Goal: Task Accomplishment & Management: Manage account settings

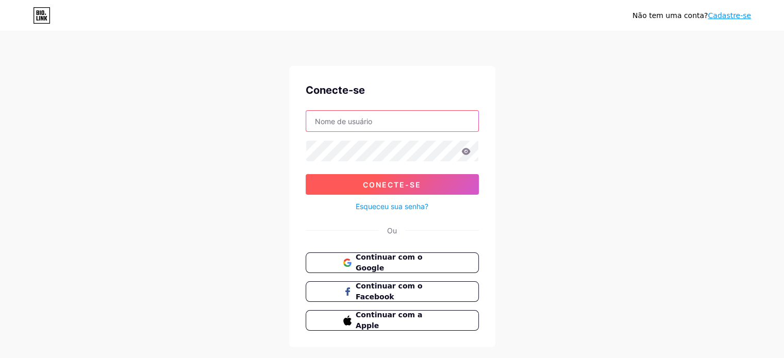
type input "[EMAIL_ADDRESS][DOMAIN_NAME]"
click at [390, 187] on font "Conecte-se" at bounding box center [392, 184] width 58 height 9
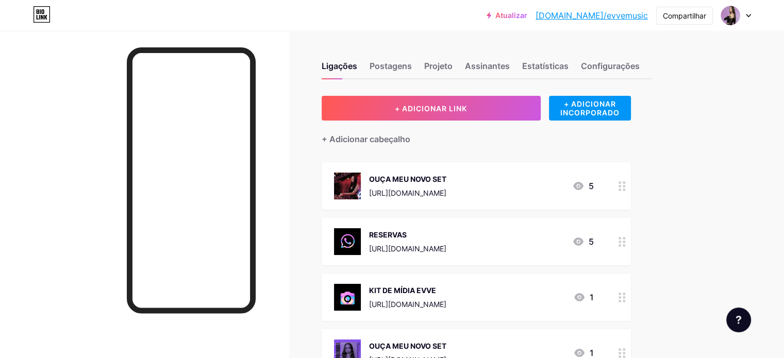
click at [621, 189] on circle at bounding box center [619, 190] width 3 height 3
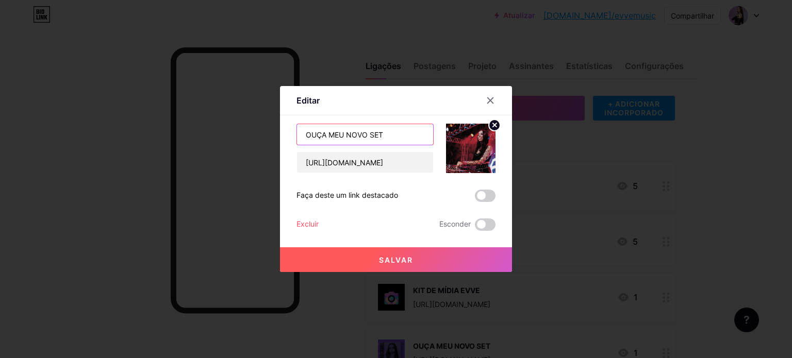
click at [413, 137] on input "OUÇA MEU NOVO SET" at bounding box center [365, 134] width 136 height 21
click at [487, 104] on icon at bounding box center [490, 100] width 8 height 8
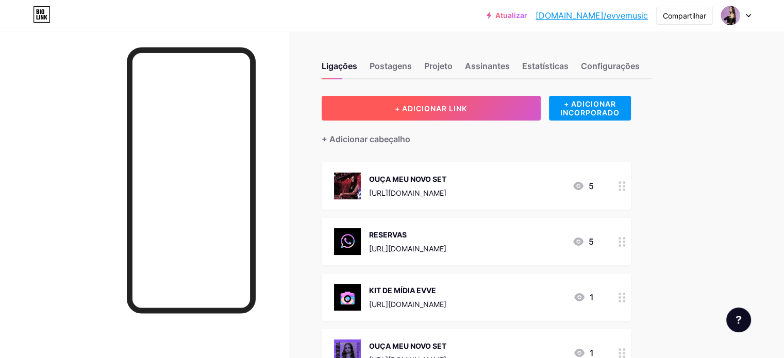
click at [482, 113] on button "+ ADICIONAR LINK" at bounding box center [431, 108] width 219 height 25
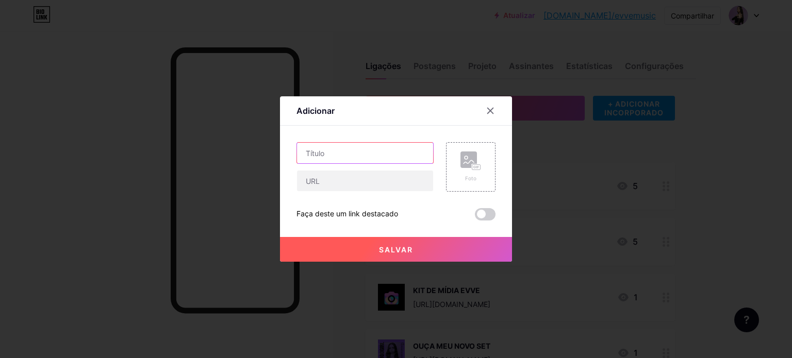
click at [351, 158] on input "text" at bounding box center [365, 153] width 136 height 21
paste input "EVVE @ RaveLow 2025"
type input "EVVE @ RaveLow 2025"
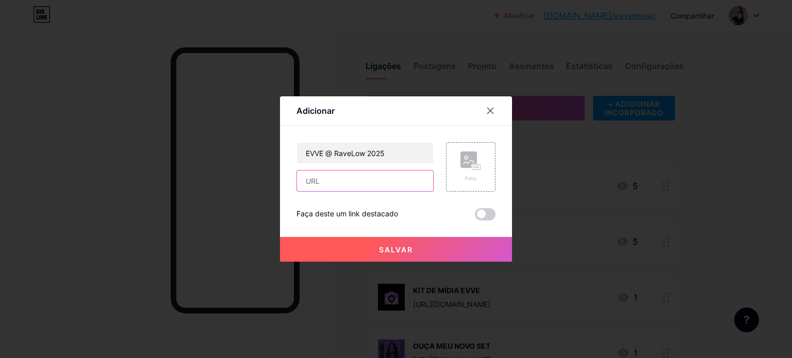
click at [348, 181] on input "text" at bounding box center [365, 181] width 136 height 21
click at [354, 188] on input "text" at bounding box center [365, 181] width 136 height 21
paste input "[URL][DOMAIN_NAME]"
type input "[URL][DOMAIN_NAME]"
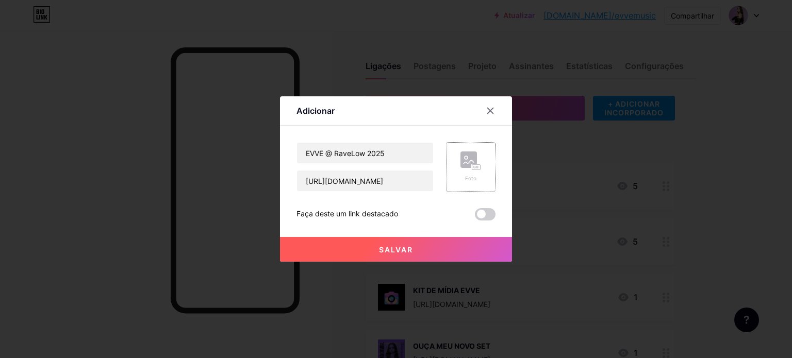
click at [464, 166] on rect at bounding box center [468, 160] width 16 height 16
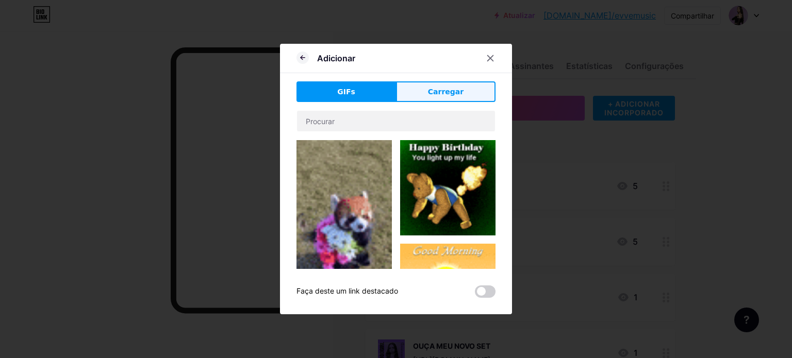
click at [447, 93] on font "Carregar" at bounding box center [446, 92] width 36 height 8
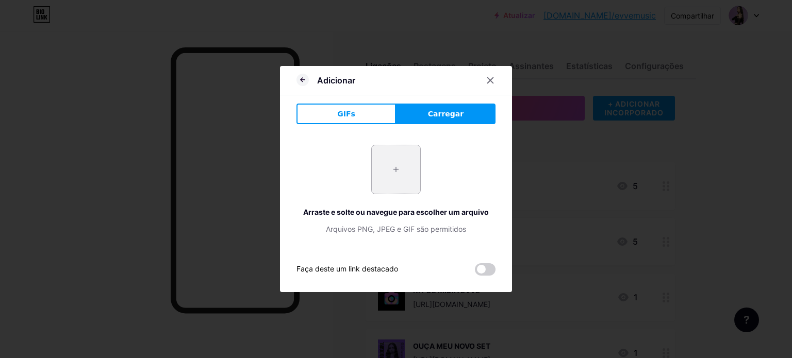
click at [386, 171] on input "file" at bounding box center [396, 169] width 48 height 48
type input "C:\fakepath\Vídeo de vinheta de introdução simples branco e preto espaço sidera…"
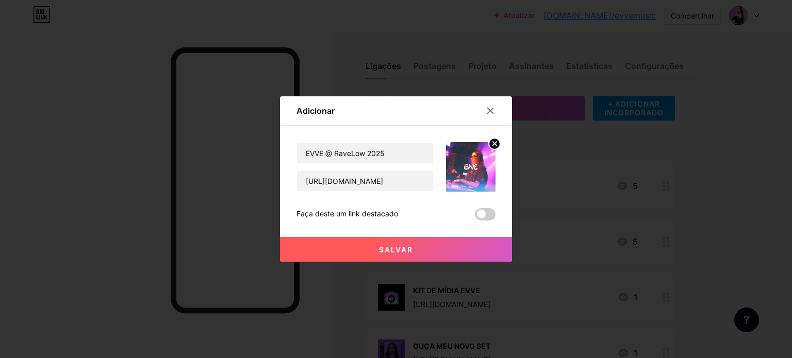
click at [379, 255] on button "Salvar" at bounding box center [396, 249] width 232 height 25
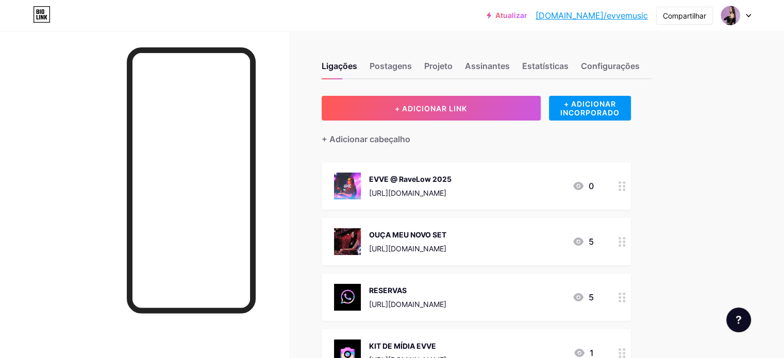
click at [626, 183] on icon at bounding box center [621, 186] width 7 height 10
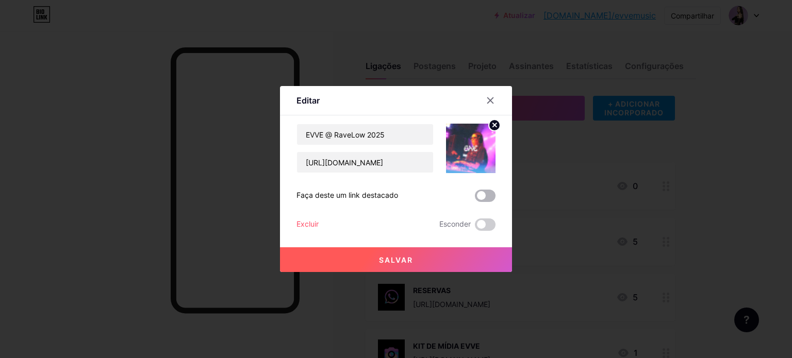
click at [487, 198] on span at bounding box center [485, 196] width 21 height 12
click at [475, 198] on input "checkbox" at bounding box center [475, 198] width 0 height 0
click at [418, 259] on button "Salvar" at bounding box center [396, 259] width 232 height 25
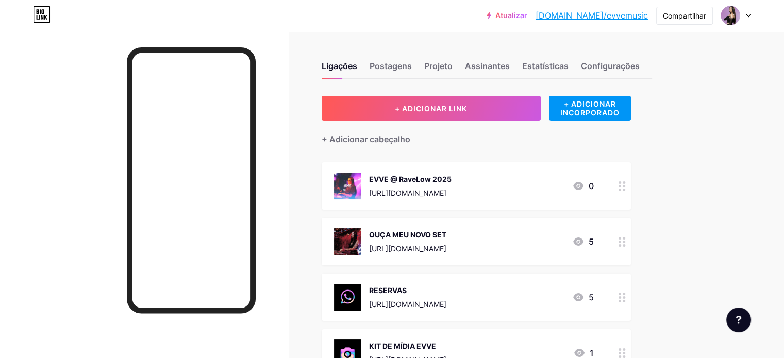
click at [625, 239] on circle at bounding box center [624, 238] width 3 height 3
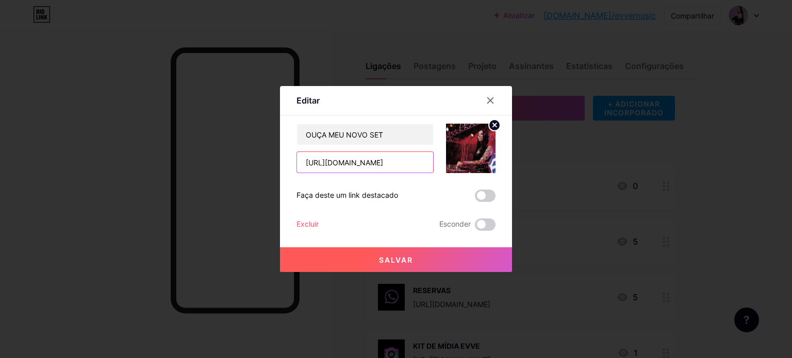
click at [395, 165] on input "https://soundcloud.com/evvemusic/hot-in-groove" at bounding box center [365, 162] width 136 height 21
paste input "ravelow-2025"
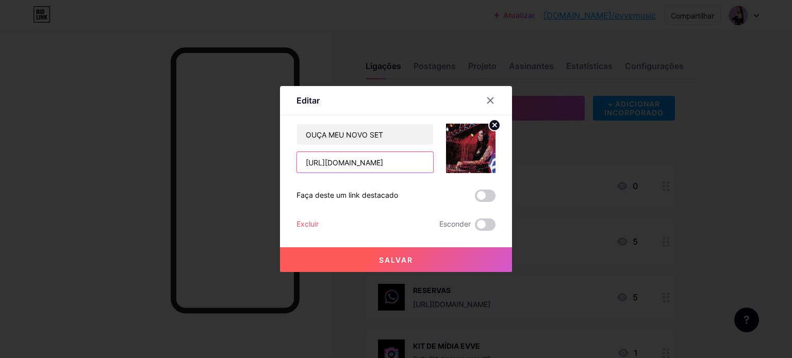
type input "https://soundcloud.com/evvemusic/ravelow-2025"
click at [495, 123] on circle at bounding box center [494, 125] width 11 height 11
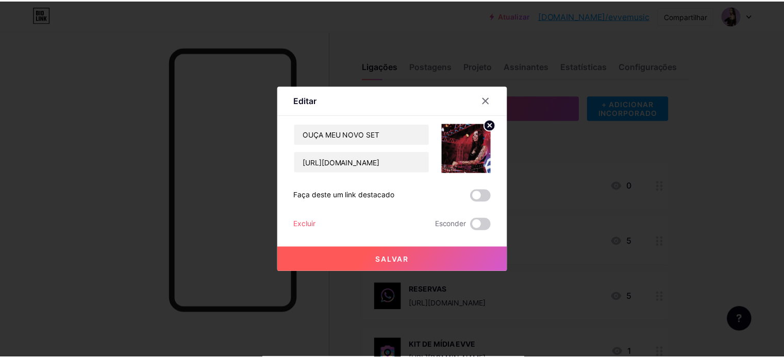
scroll to position [0, 0]
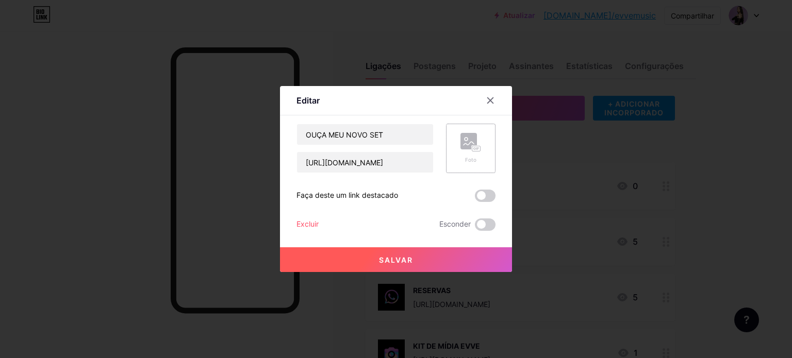
click at [468, 144] on rect at bounding box center [468, 141] width 16 height 16
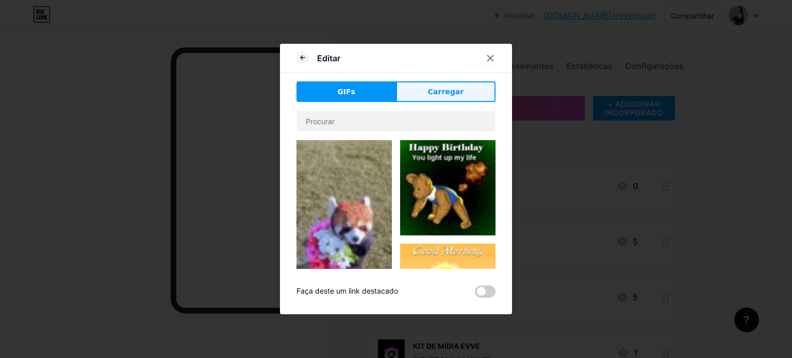
click at [455, 92] on font "Carregar" at bounding box center [446, 92] width 36 height 8
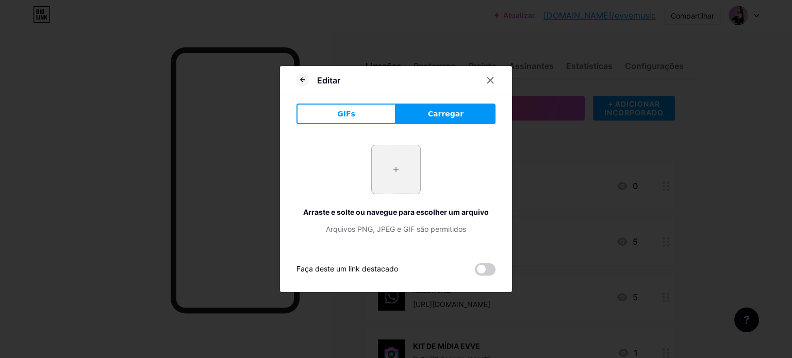
click at [390, 182] on input "file" at bounding box center [396, 169] width 48 height 48
type input "C:\fakepath\@leoteixeiraphoto IMG 1 (1).jpg"
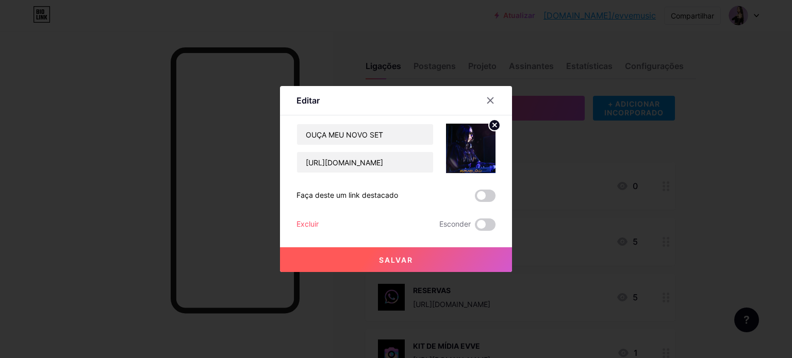
click at [311, 228] on font "Excluir" at bounding box center [307, 224] width 22 height 9
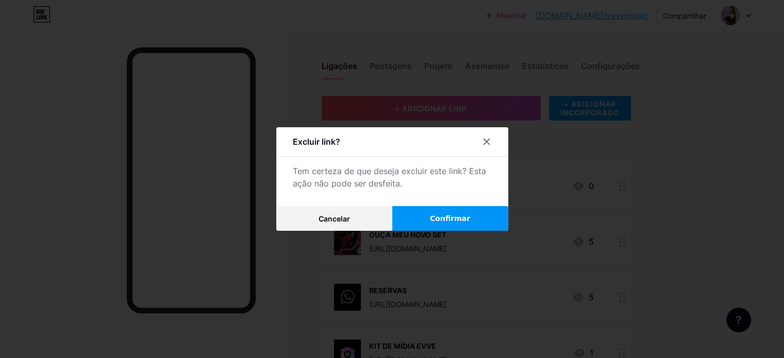
click at [442, 219] on font "Confirmar" at bounding box center [450, 218] width 40 height 8
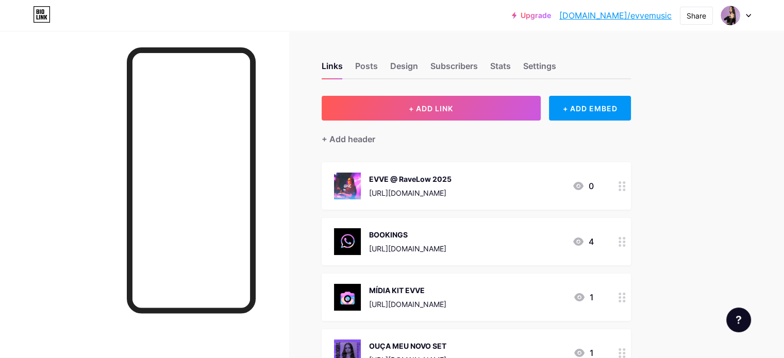
click at [37, 71] on div at bounding box center [144, 210] width 289 height 358
click at [657, 16] on link "[DOMAIN_NAME]/evvemusic" at bounding box center [615, 15] width 112 height 12
